Goal: Task Accomplishment & Management: Manage account settings

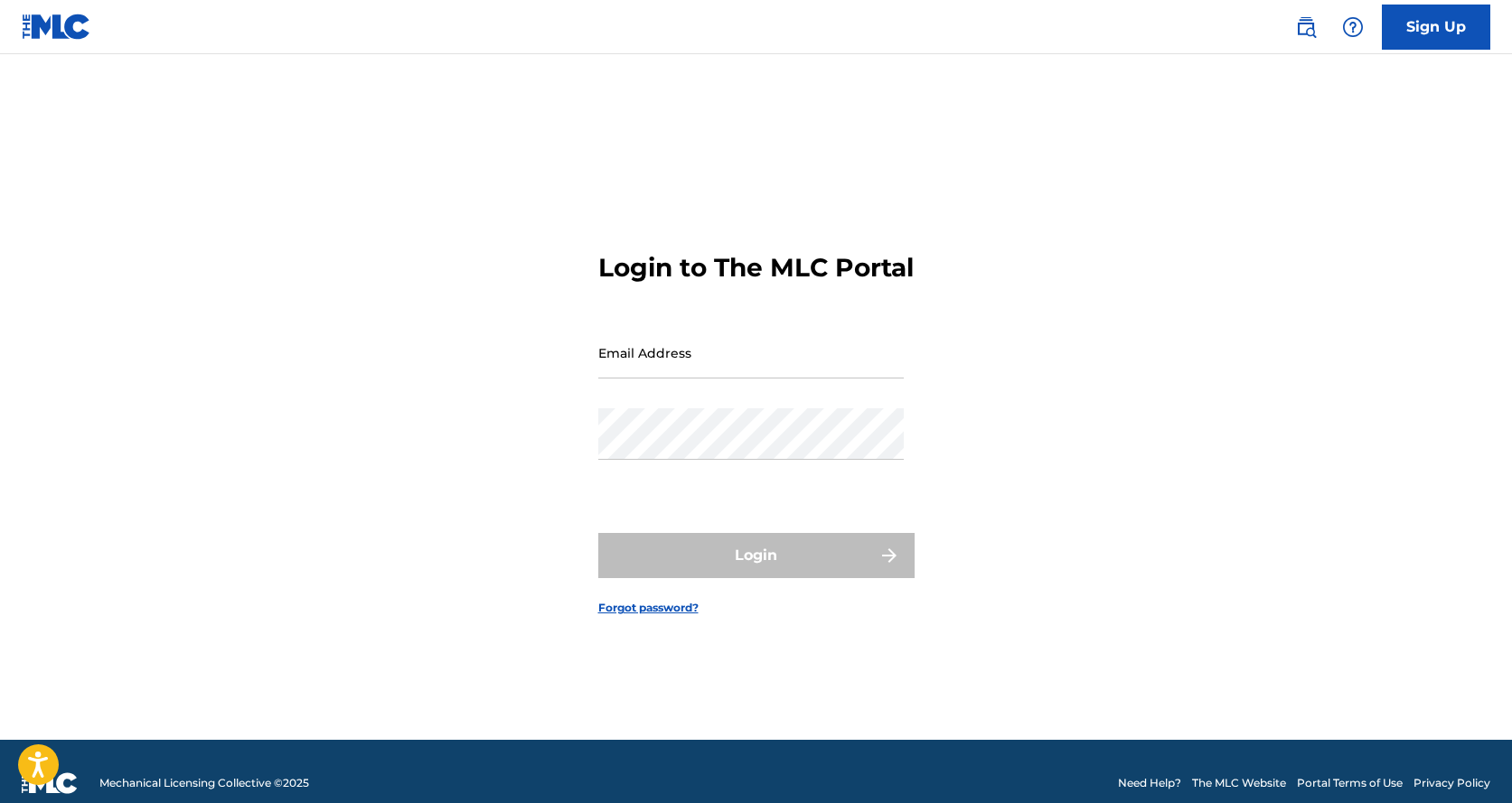
drag, startPoint x: 0, startPoint y: 0, endPoint x: 776, endPoint y: 559, distance: 956.4
click at [776, 559] on div "Login" at bounding box center [756, 556] width 316 height 46
type input "[EMAIL_ADDRESS][DOMAIN_NAME]"
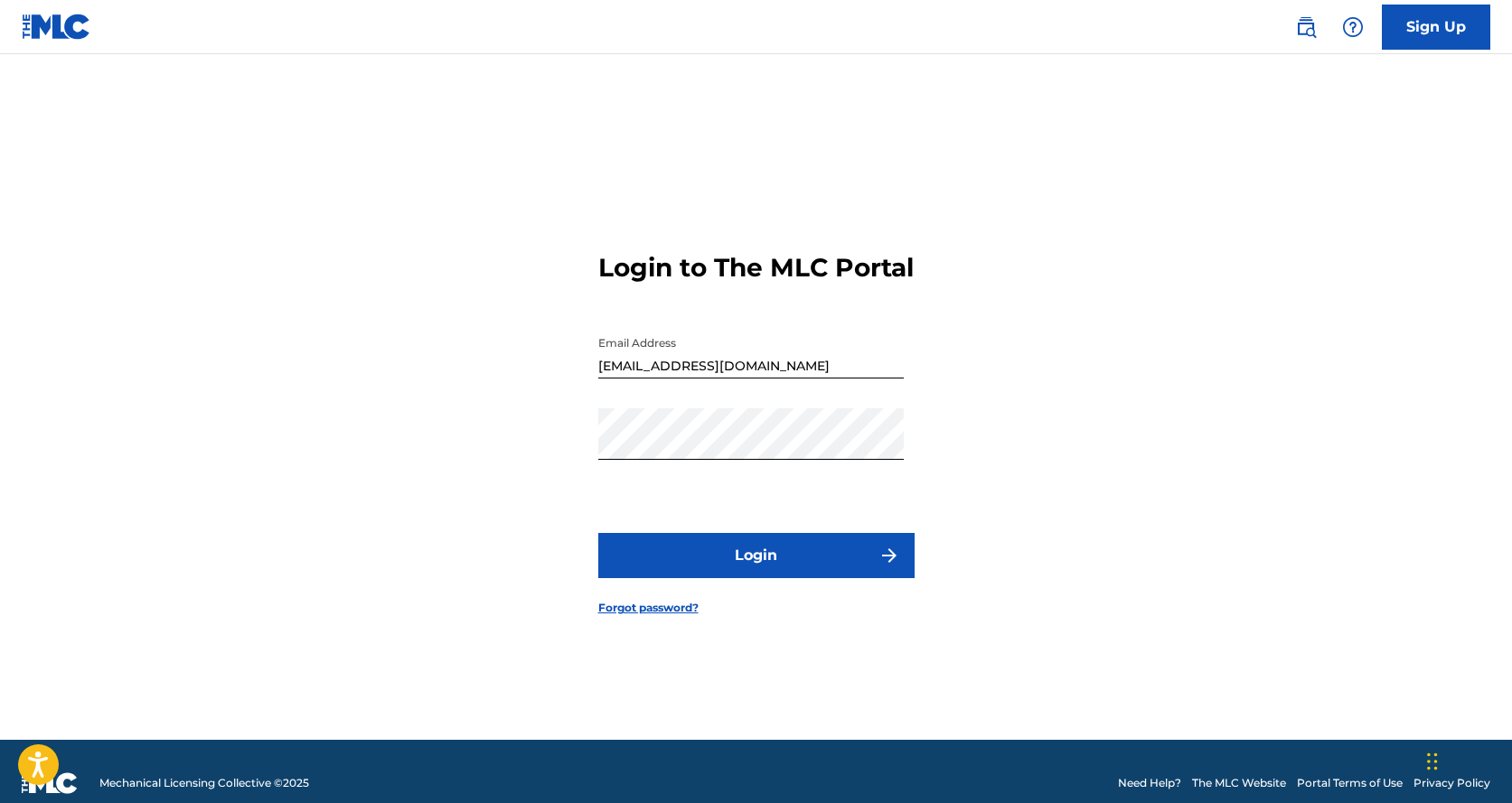
click at [782, 567] on button "Login" at bounding box center [756, 556] width 316 height 46
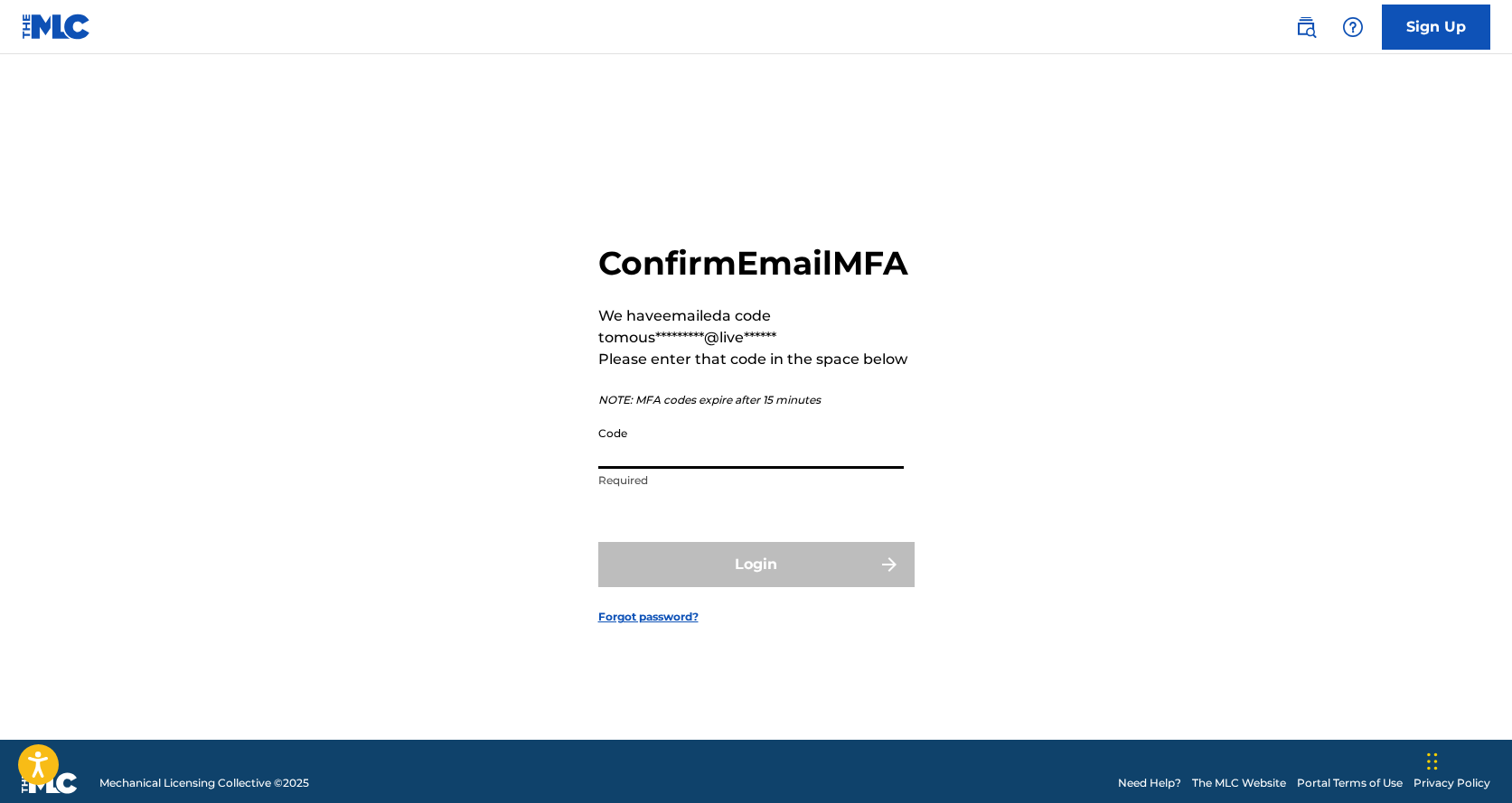
paste input "914470"
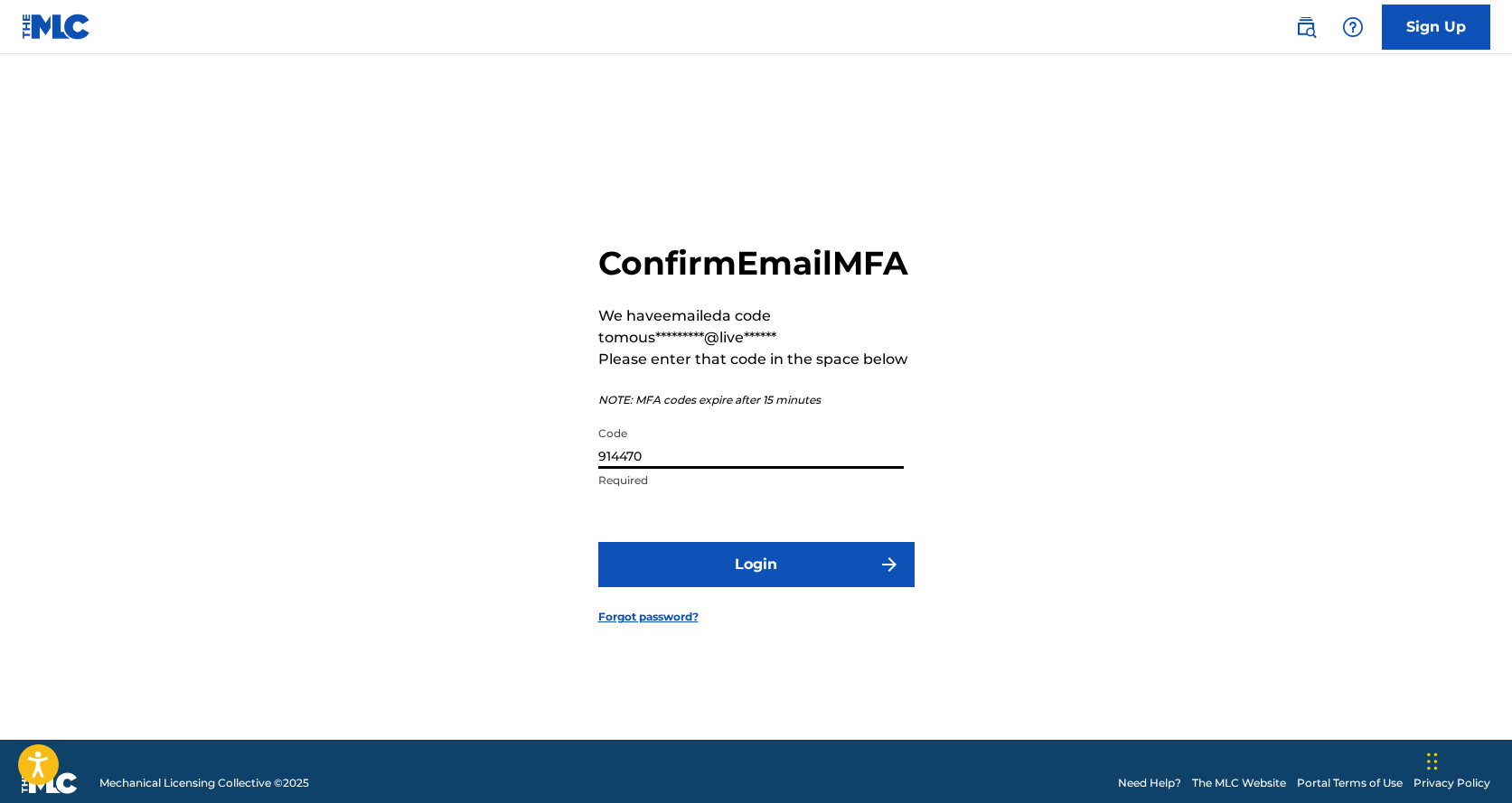
type input "914470"
click at [763, 587] on button "Login" at bounding box center [756, 565] width 316 height 46
